Goal: Find specific page/section: Find specific page/section

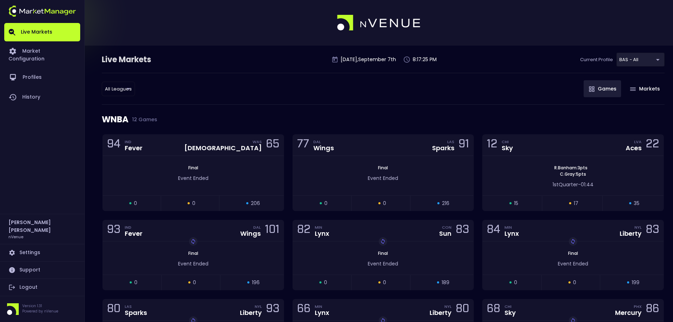
drag, startPoint x: 422, startPoint y: 264, endPoint x: 427, endPoint y: 63, distance: 201.1
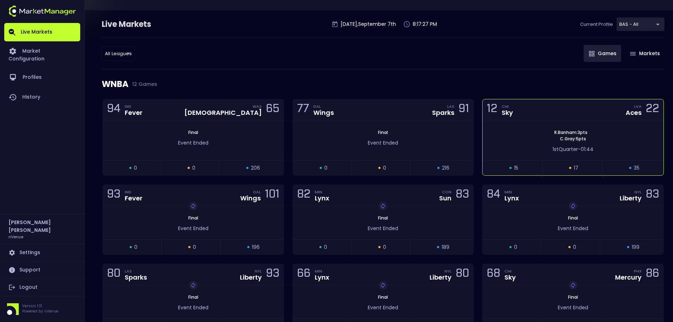
click at [601, 113] on div "12 CHI Sky LVA Aces 22" at bounding box center [573, 109] width 181 height 21
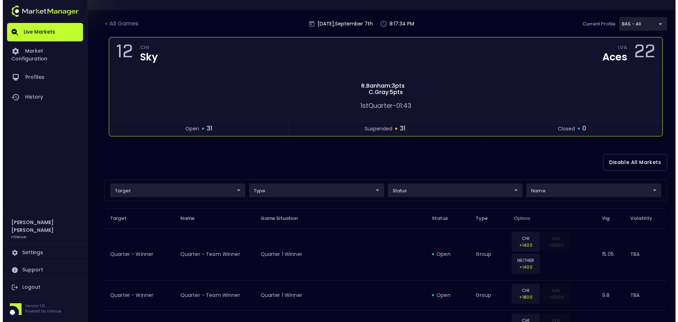
scroll to position [0, 0]
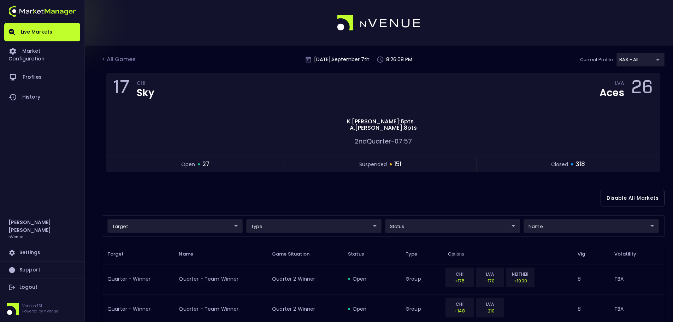
click at [45, 35] on link "Live Markets" at bounding box center [42, 32] width 76 height 18
click at [128, 59] on div "< All Games" at bounding box center [119, 59] width 35 height 9
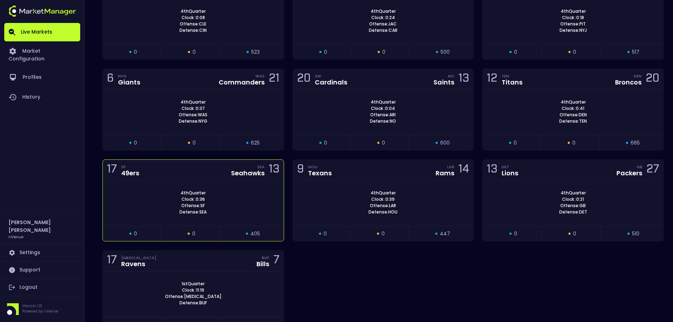
scroll to position [1729, 0]
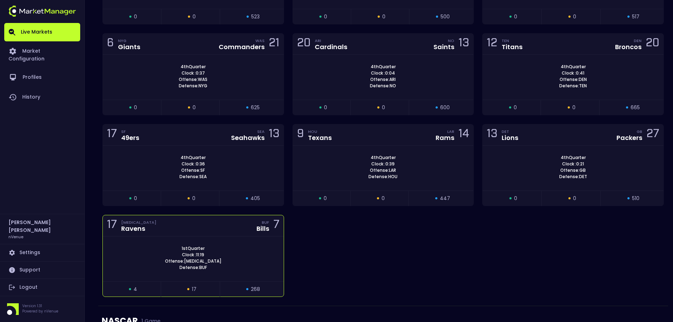
click at [207, 217] on div "17 [MEDICAL_DATA] Ravens BUF Bills 7" at bounding box center [193, 225] width 181 height 21
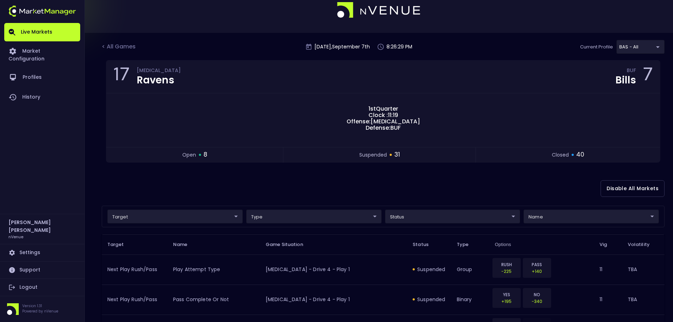
scroll to position [0, 0]
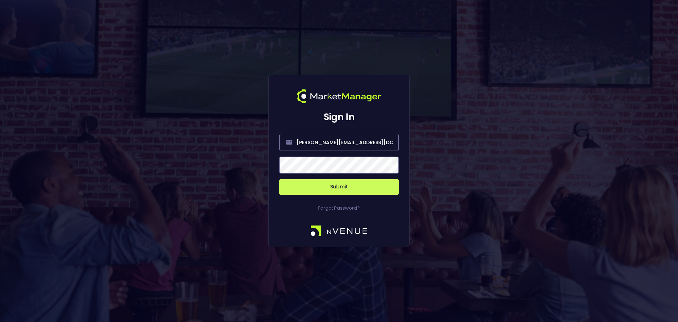
click at [349, 187] on button "Submit" at bounding box center [338, 187] width 119 height 16
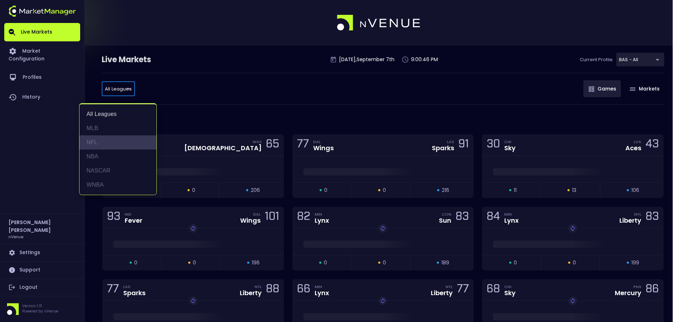
click at [97, 140] on li "NFL" at bounding box center [118, 142] width 77 height 14
type input "NFL"
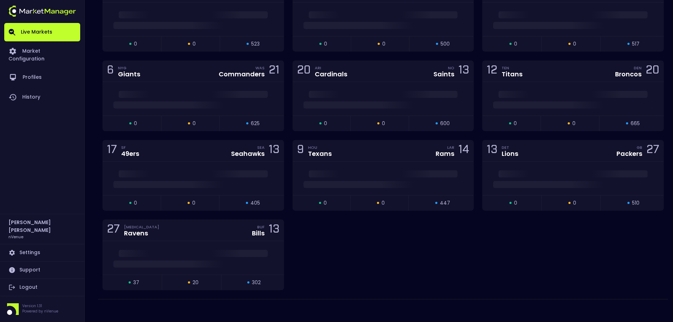
scroll to position [237, 0]
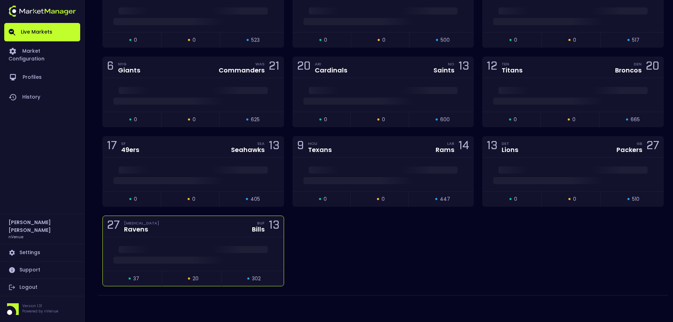
click at [229, 231] on div "27 [MEDICAL_DATA] Ravens BUF Bills 13" at bounding box center [193, 226] width 181 height 21
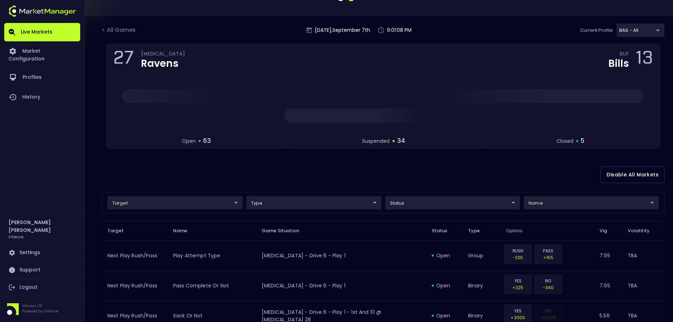
scroll to position [0, 0]
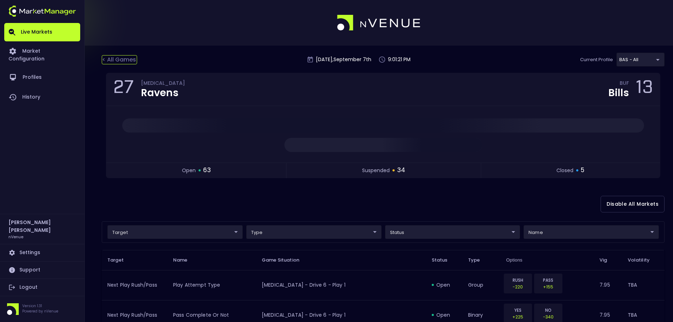
click at [119, 61] on div "< All Games" at bounding box center [119, 59] width 35 height 9
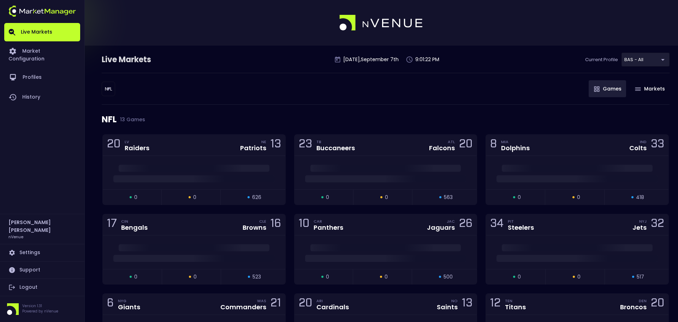
click at [110, 88] on body "Live Markets Market Configuration Profiles History [PERSON_NAME] nVenue Setting…" at bounding box center [339, 279] width 678 height 559
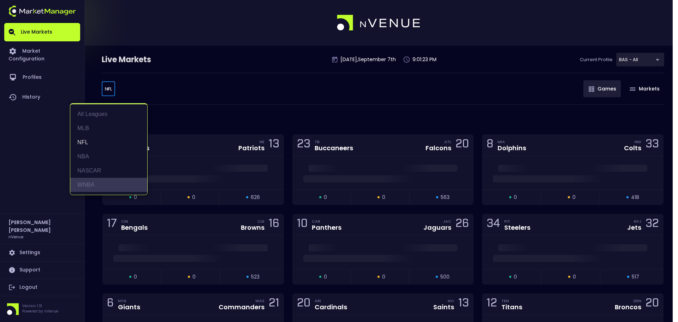
click at [113, 186] on li "WNBA" at bounding box center [108, 185] width 77 height 14
type input "WNBA"
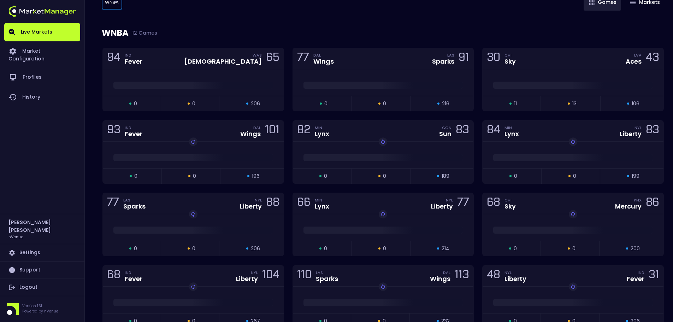
scroll to position [23, 0]
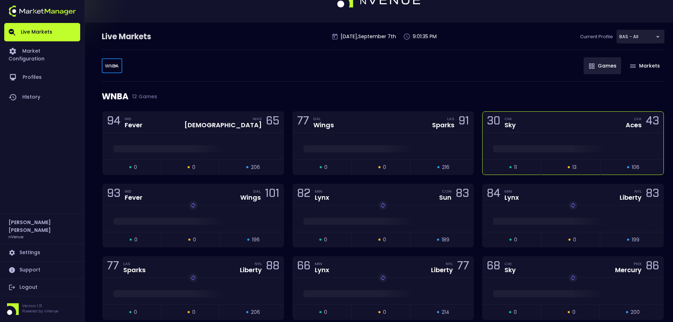
click at [537, 120] on div "30 CHI Sky LVA Aces 43" at bounding box center [573, 122] width 181 height 21
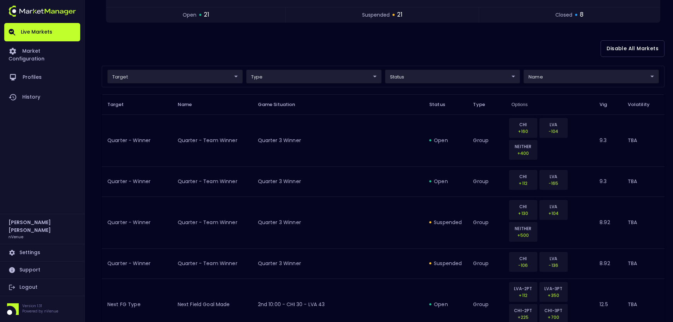
scroll to position [0, 0]
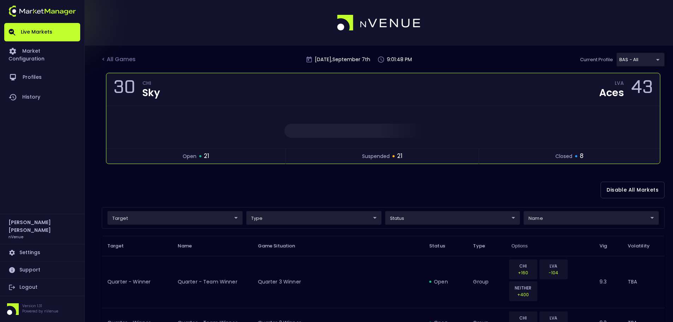
click at [388, 123] on div at bounding box center [383, 127] width 554 height 19
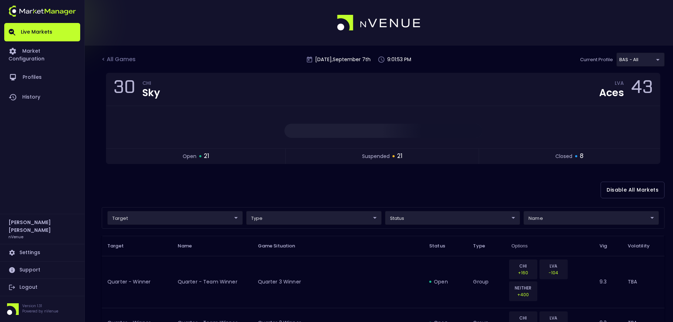
click at [35, 33] on link "Live Markets" at bounding box center [42, 32] width 76 height 18
click at [120, 62] on div "< All Games" at bounding box center [119, 59] width 35 height 9
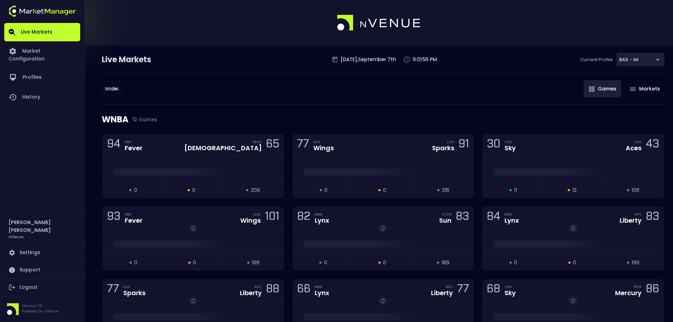
click at [110, 84] on body "Live Markets Market Configuration Profiles History [PERSON_NAME] nVenue Setting…" at bounding box center [336, 225] width 673 height 451
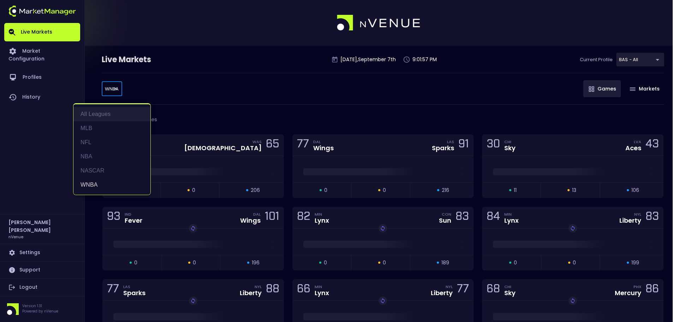
click at [113, 111] on li "All Leagues" at bounding box center [111, 114] width 77 height 14
type input "all leagues"
